Goal: Use online tool/utility

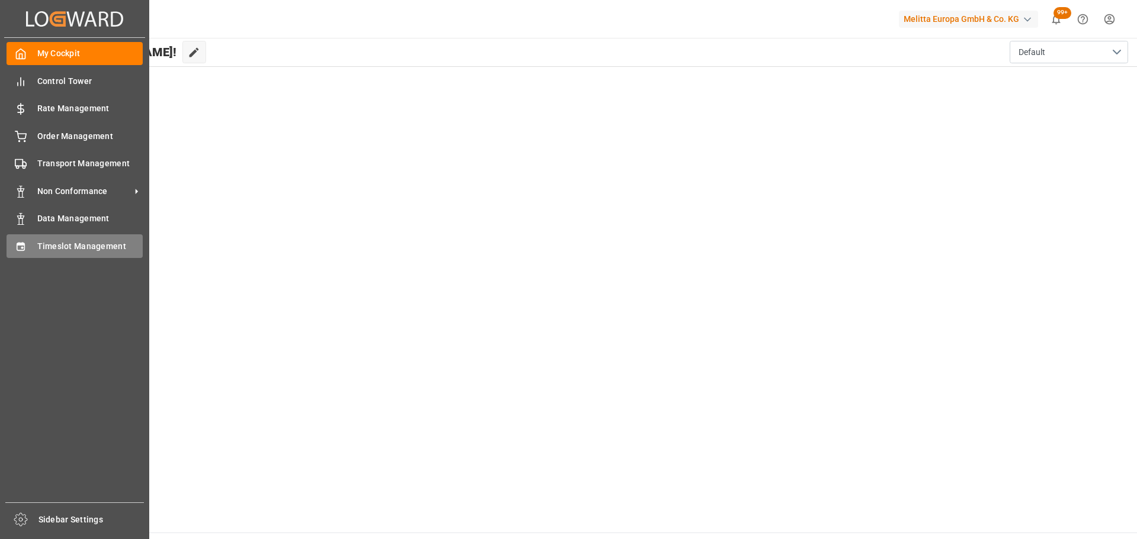
click at [68, 245] on span "Timeslot Management" at bounding box center [90, 246] width 106 height 12
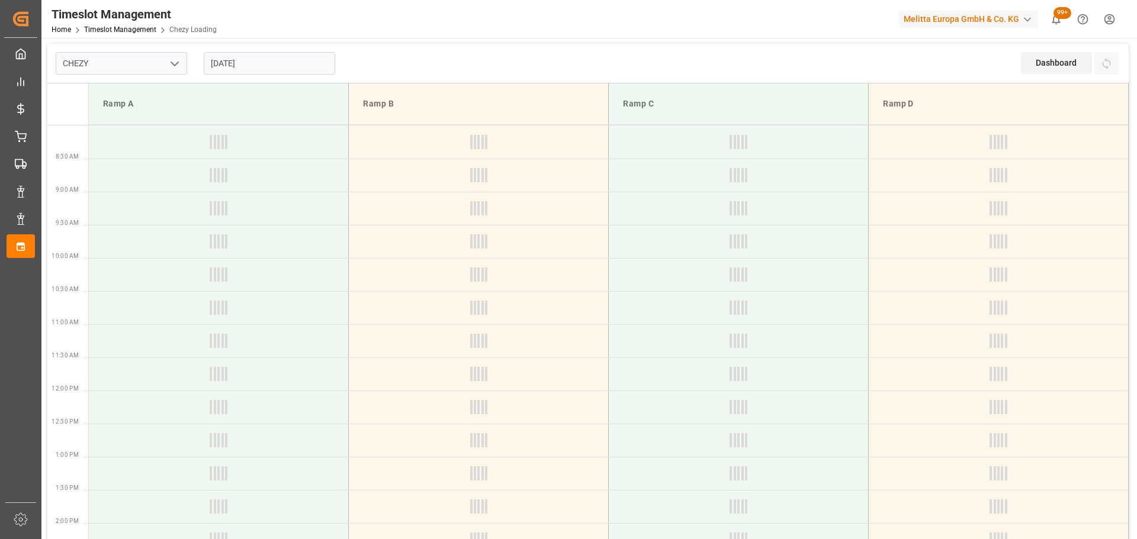
type input "Chezy Loading"
